Goal: Navigation & Orientation: Find specific page/section

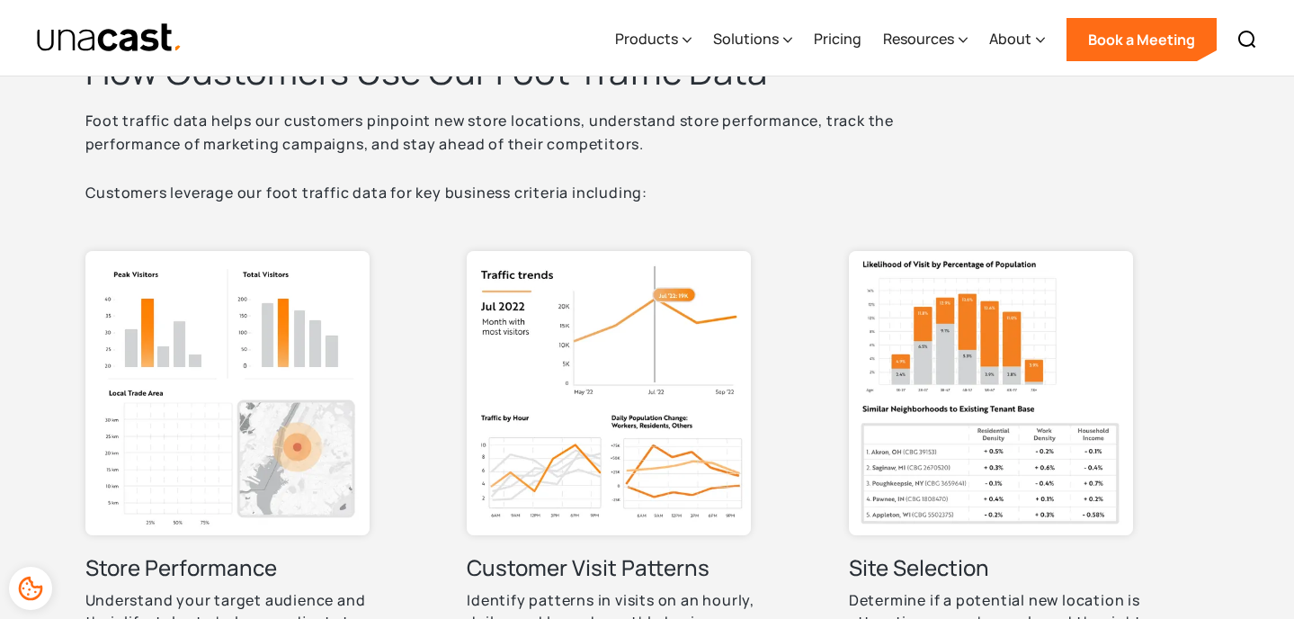
click at [1052, 31] on div "Products Location Intelligence Global Location Data Foot Traffic Data Location …" at bounding box center [935, 38] width 663 height 76
click at [1027, 33] on div "About" at bounding box center [1010, 39] width 42 height 22
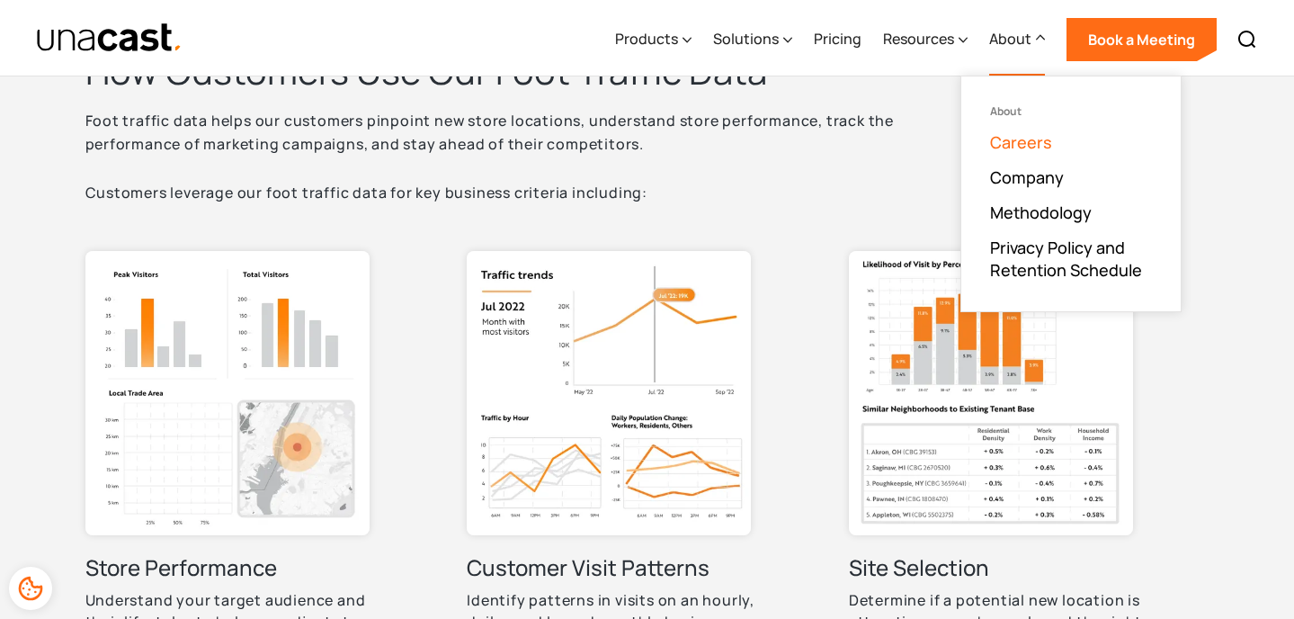
click at [1015, 140] on link "Careers" at bounding box center [1021, 142] width 62 height 22
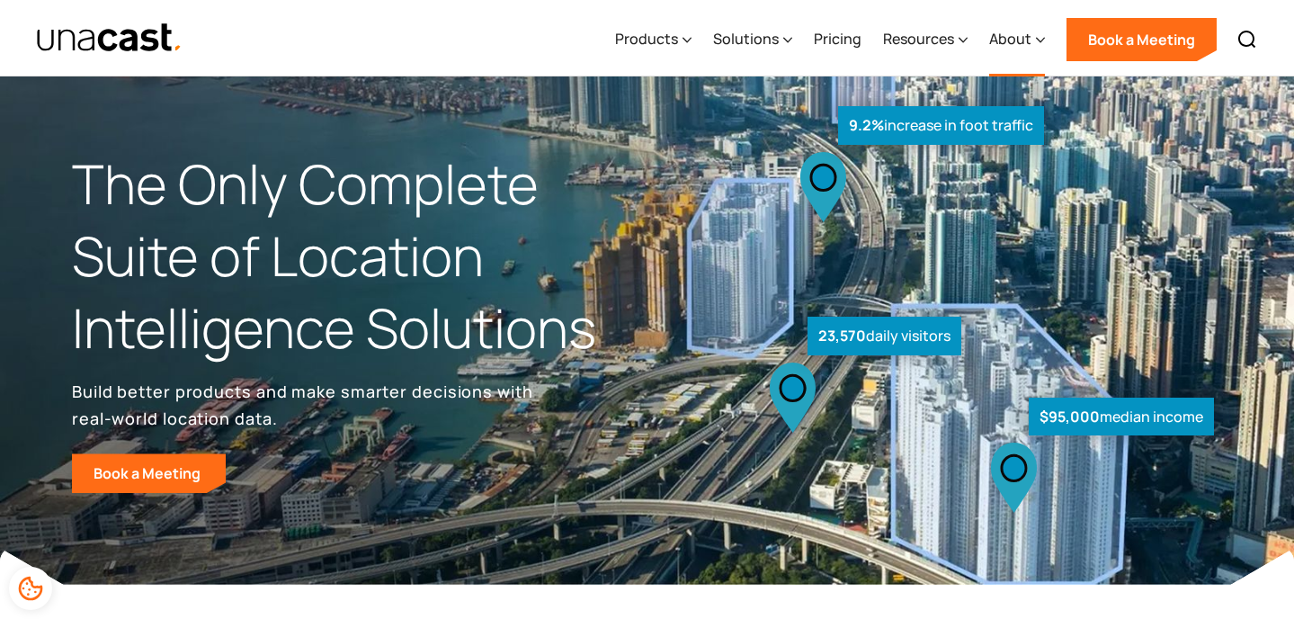
click at [993, 35] on div "About" at bounding box center [1010, 39] width 42 height 22
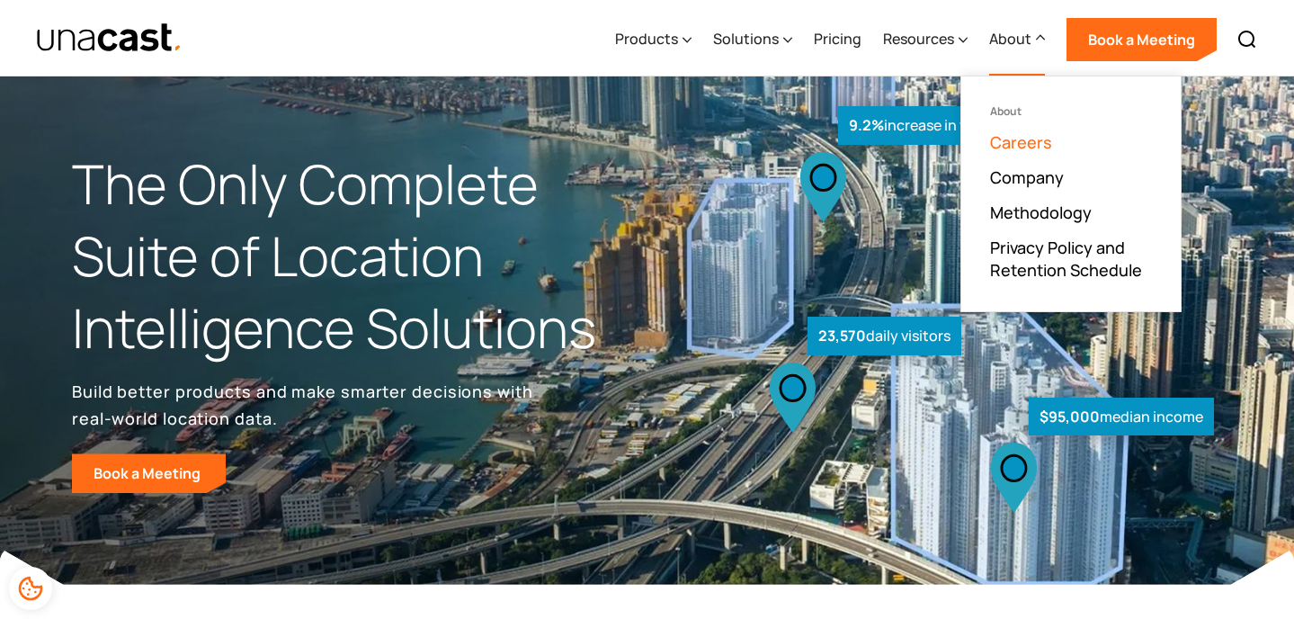
click at [1015, 145] on link "Careers" at bounding box center [1021, 142] width 62 height 22
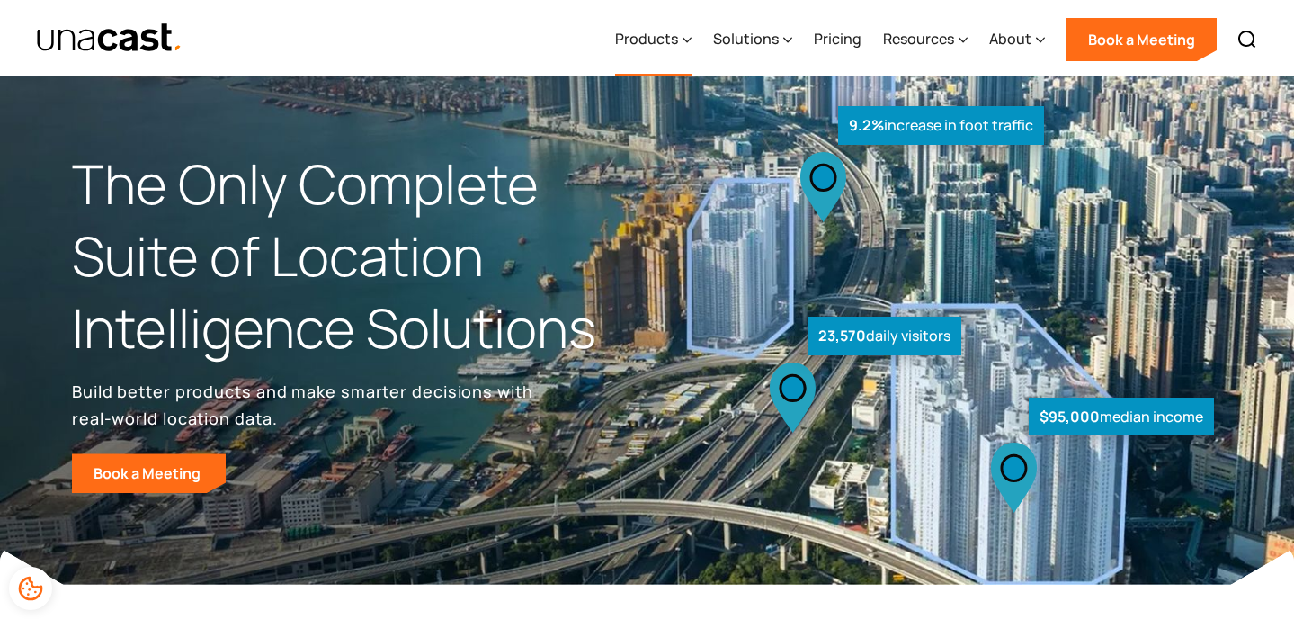
click at [649, 31] on div "Products" at bounding box center [646, 39] width 63 height 22
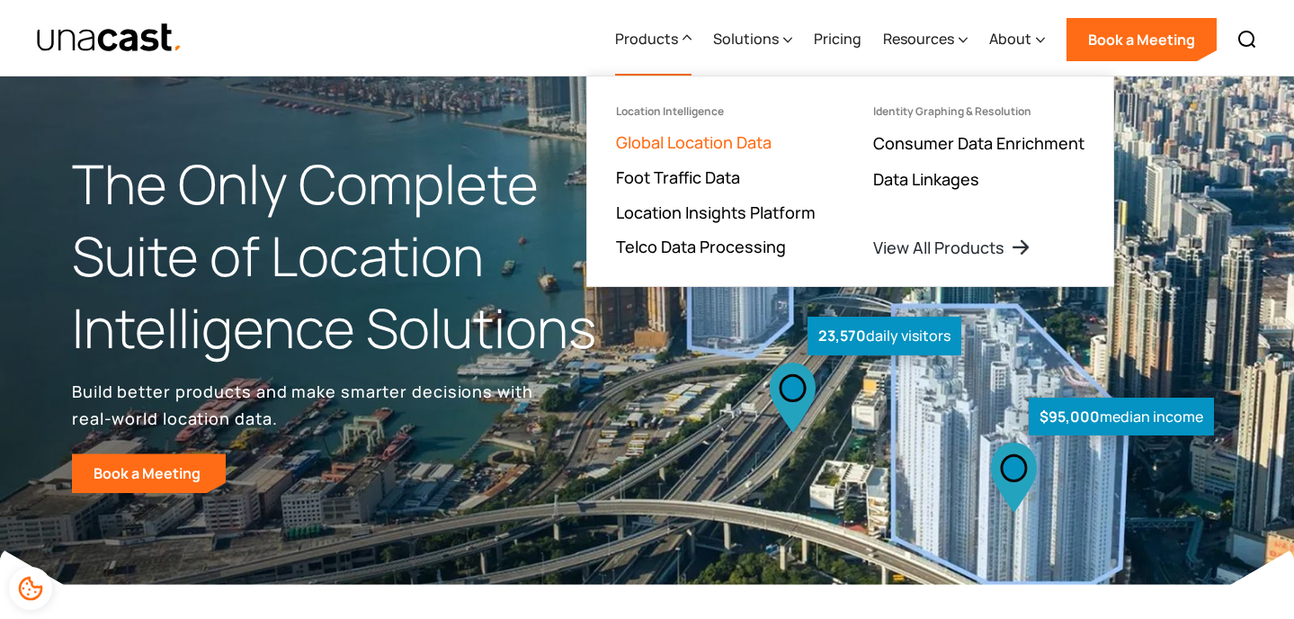
click at [671, 136] on link "Global Location Data" at bounding box center [694, 142] width 156 height 22
